Goal: Task Accomplishment & Management: Use online tool/utility

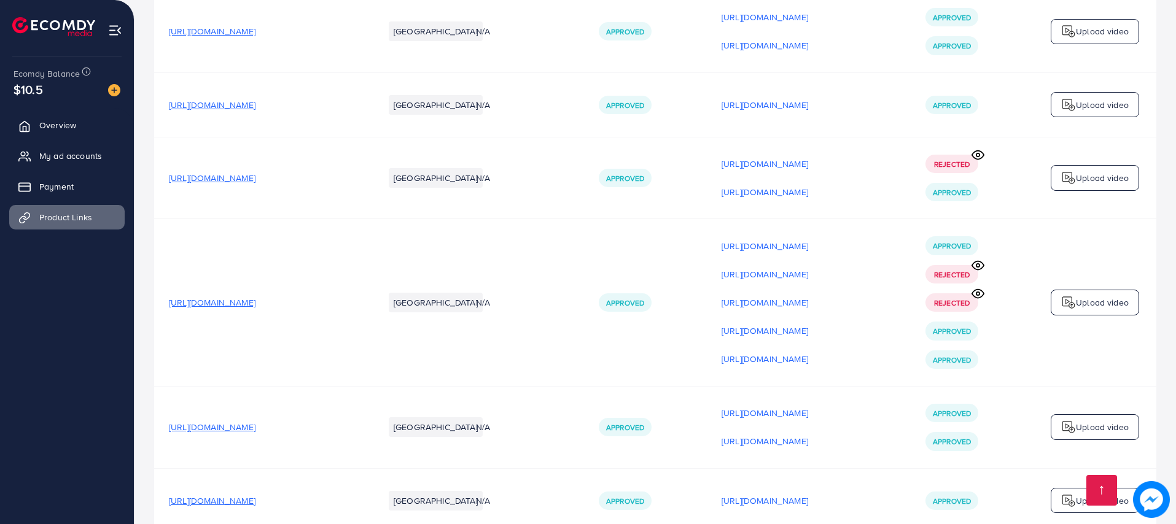
scroll to position [2617, 0]
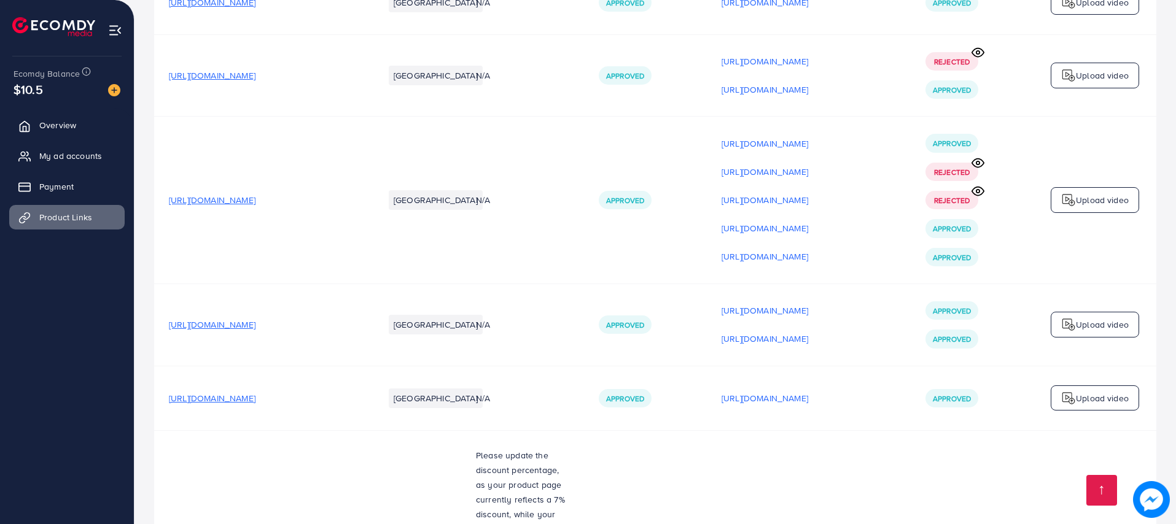
click at [255, 393] on span "[URL][DOMAIN_NAME]" at bounding box center [212, 398] width 87 height 12
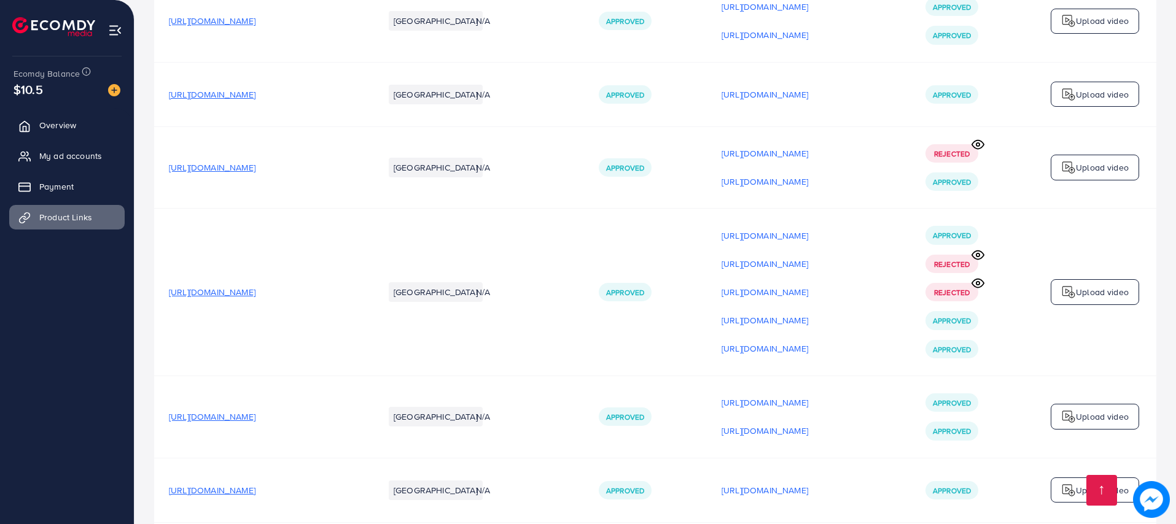
click at [981, 249] on icon at bounding box center [977, 255] width 13 height 13
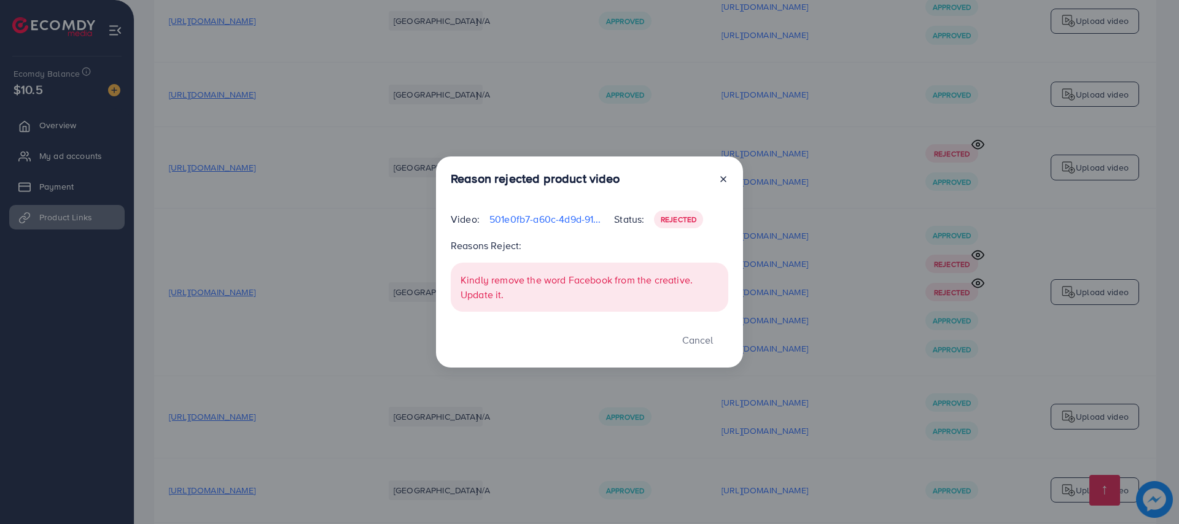
click at [721, 180] on icon at bounding box center [723, 179] width 10 height 10
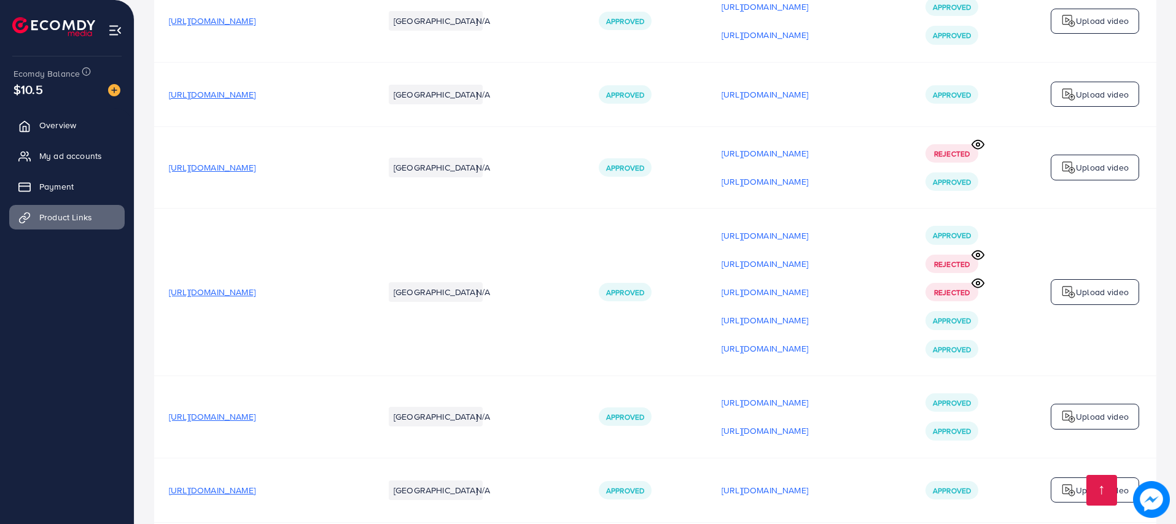
click at [977, 279] on icon at bounding box center [978, 283] width 12 height 9
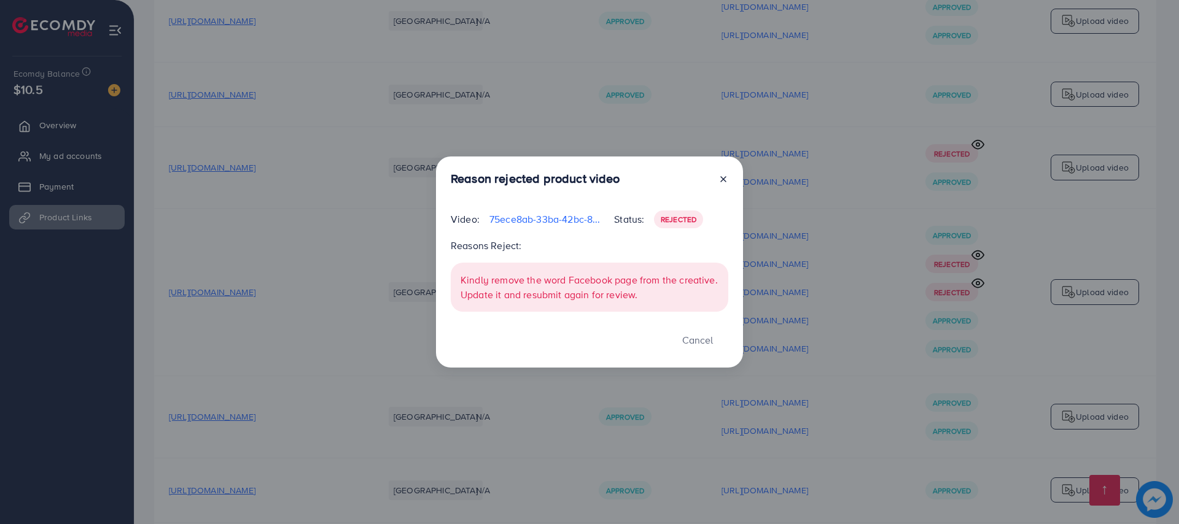
click at [723, 180] on icon at bounding box center [723, 179] width 10 height 10
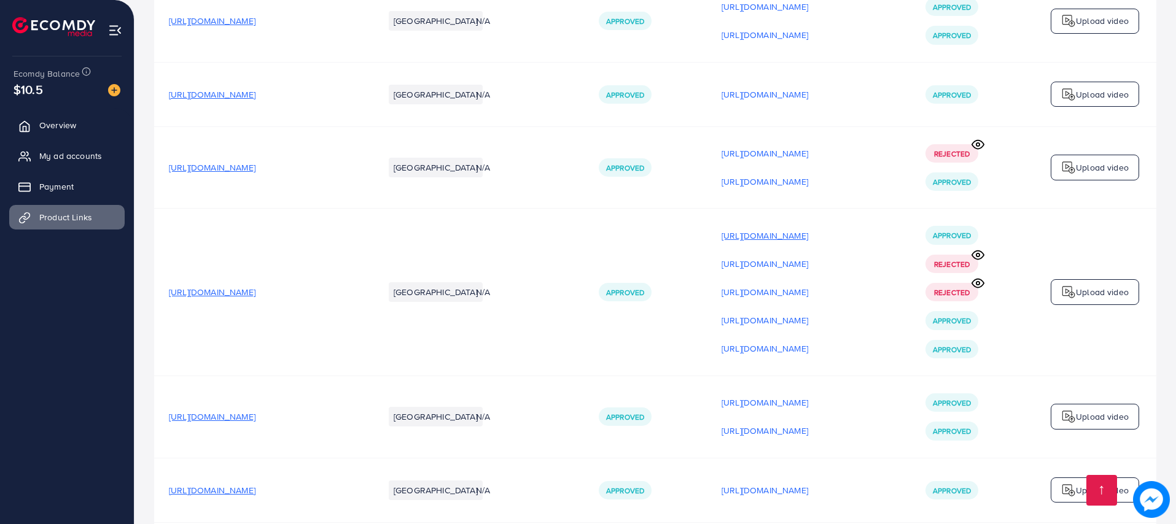
click at [808, 228] on p "[URL][DOMAIN_NAME]" at bounding box center [764, 235] width 87 height 15
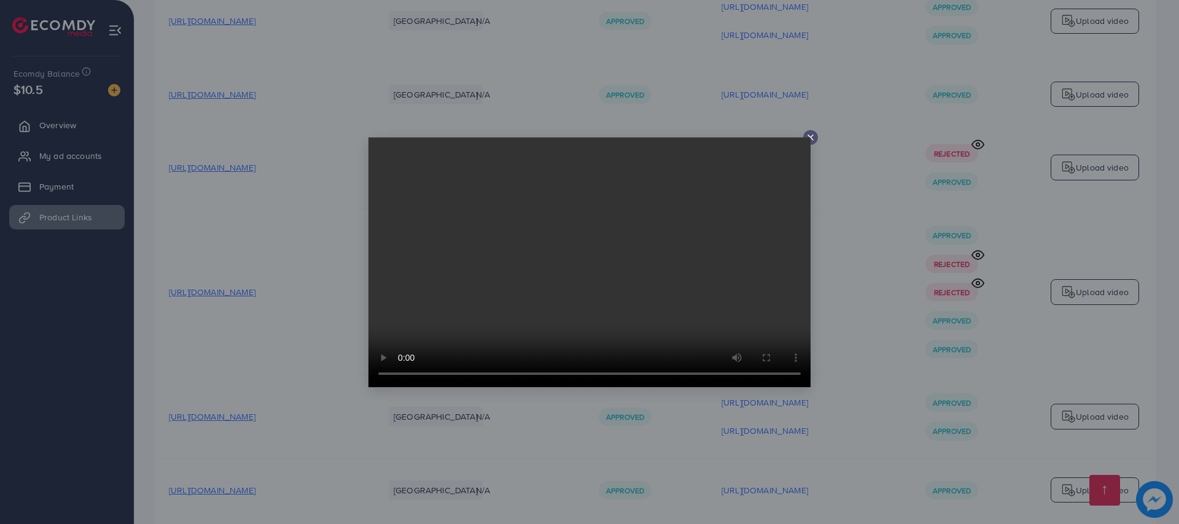
click at [810, 133] on icon at bounding box center [810, 138] width 10 height 10
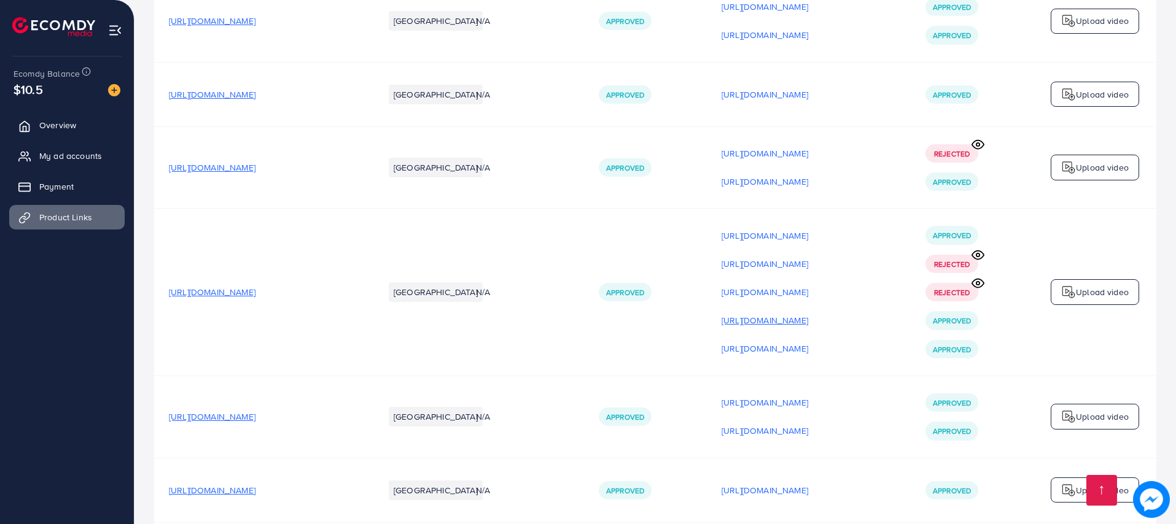
click at [808, 313] on p "[URL][DOMAIN_NAME]" at bounding box center [764, 320] width 87 height 15
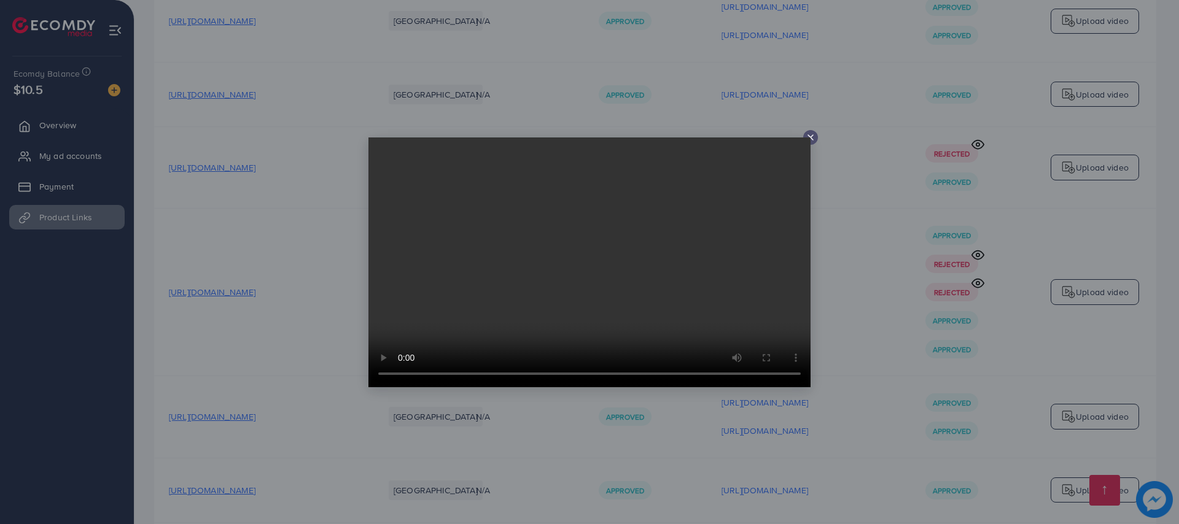
click at [810, 145] on div at bounding box center [589, 262] width 1179 height 524
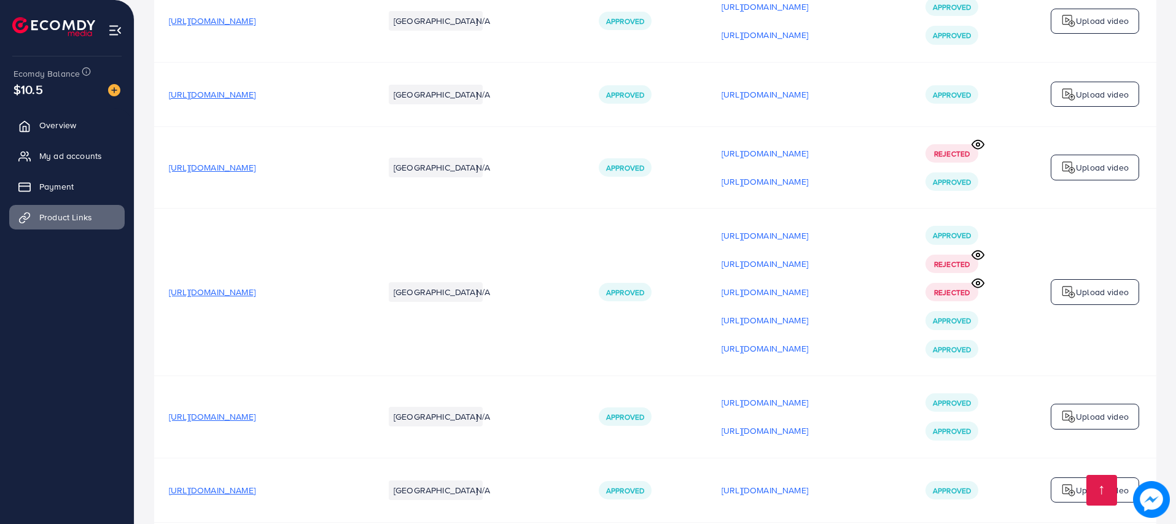
click at [1103, 285] on p "Upload video" at bounding box center [1101, 292] width 53 height 15
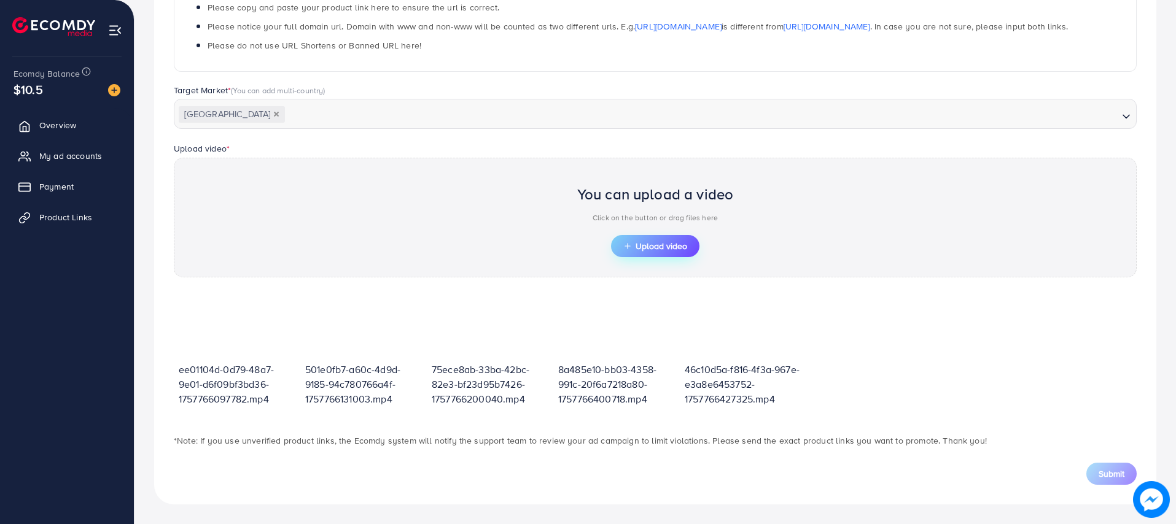
click at [667, 247] on span "Upload video" at bounding box center [655, 246] width 64 height 9
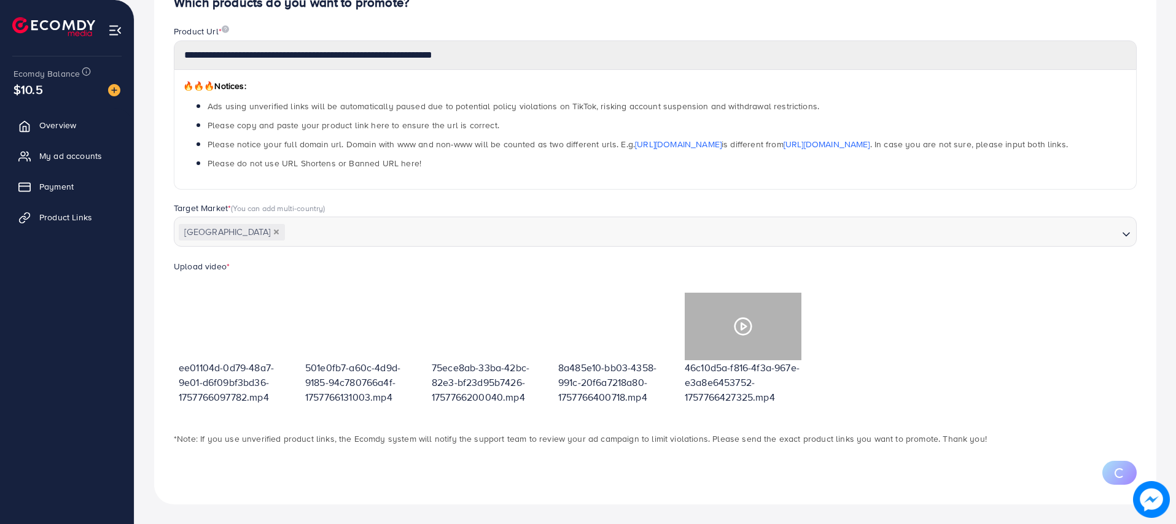
scroll to position [196, 0]
